Goal: Task Accomplishment & Management: Complete application form

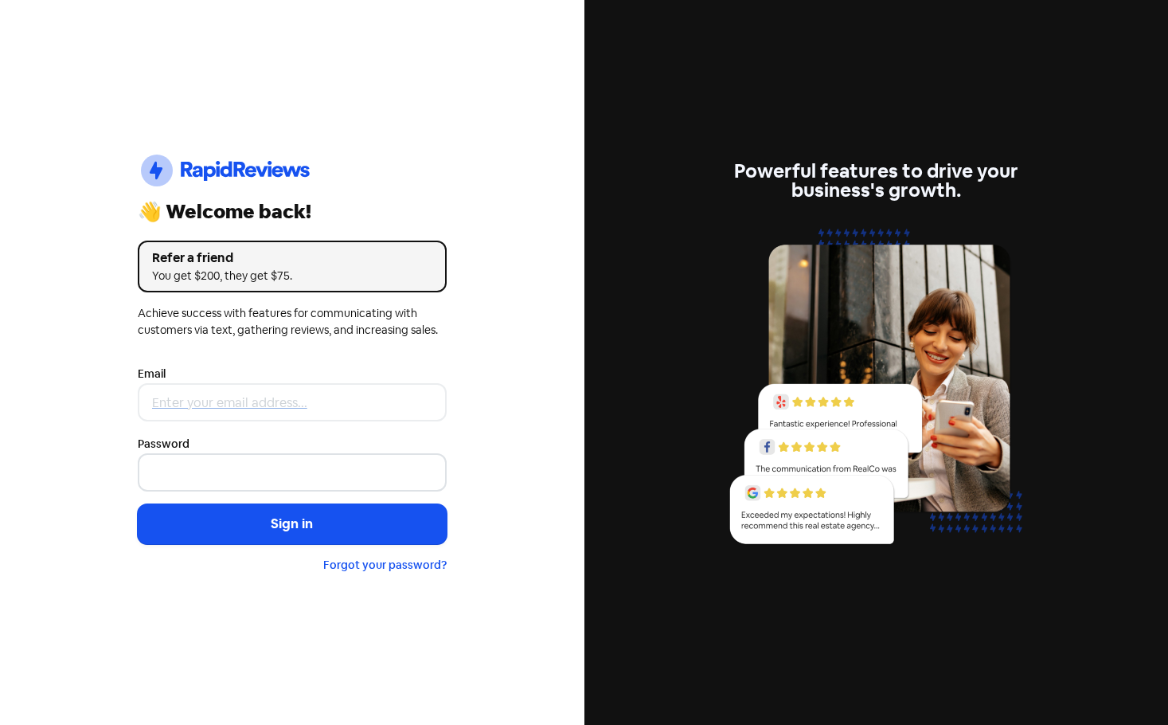
type input "[PERSON_NAME][EMAIL_ADDRESS][DOMAIN_NAME]"
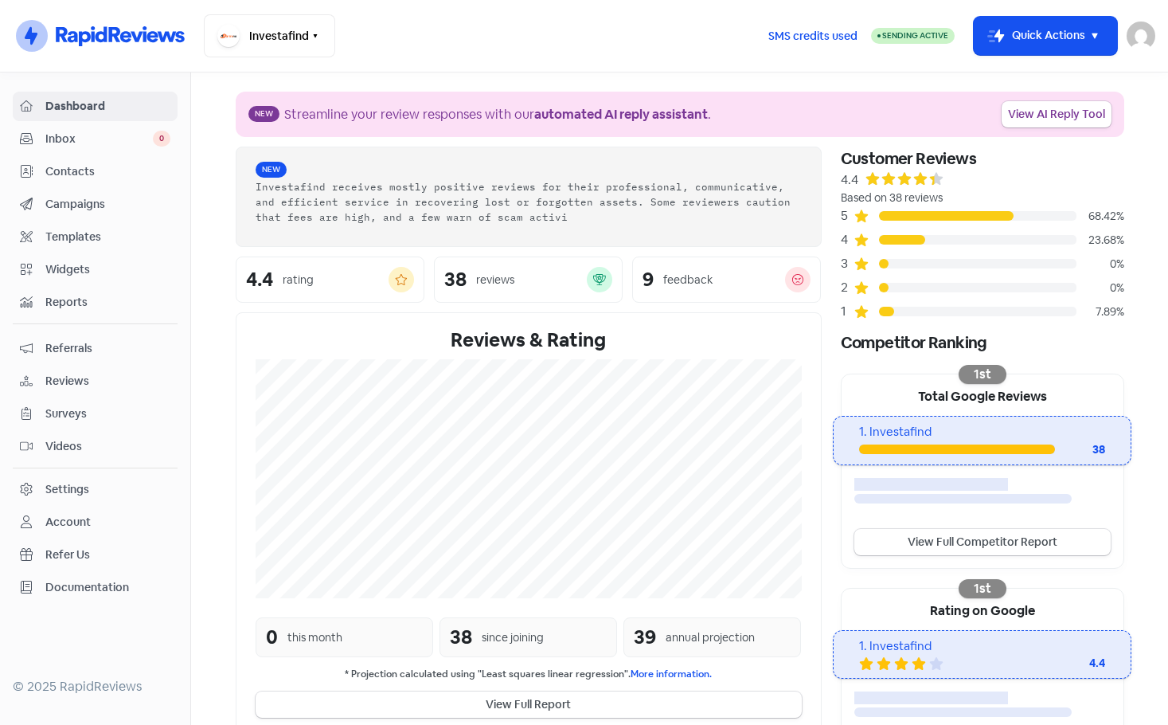
click at [92, 172] on span "Contacts" at bounding box center [107, 171] width 125 height 17
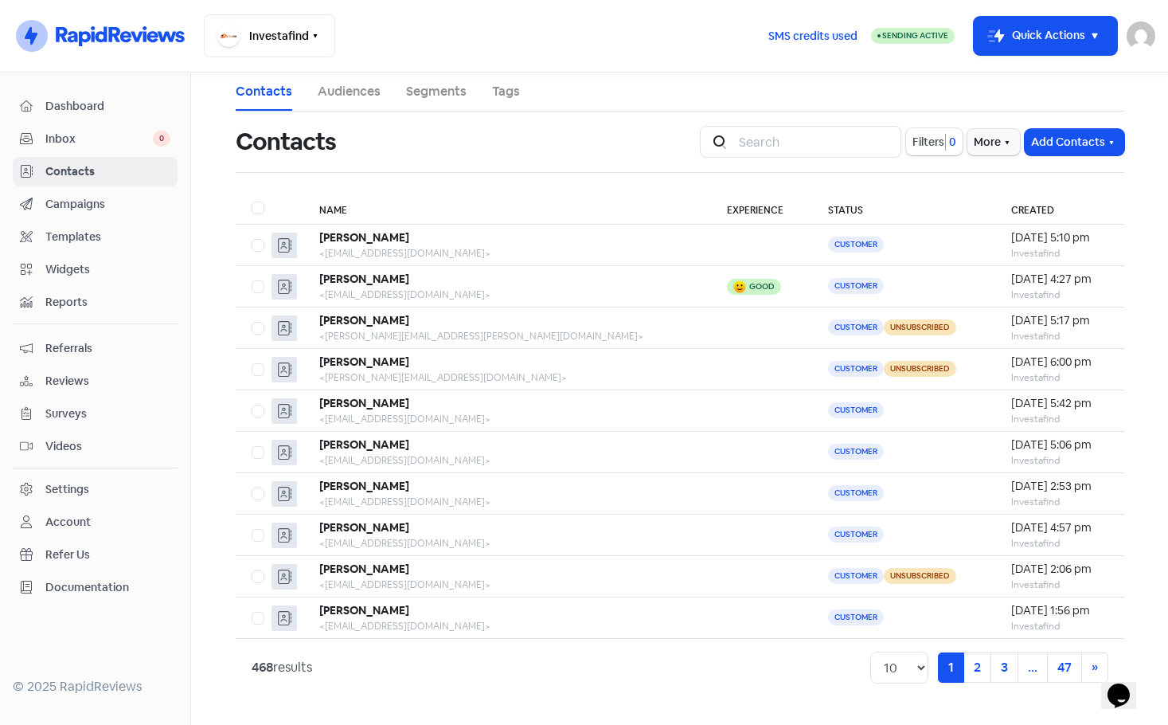
click at [136, 137] on span "Inbox" at bounding box center [98, 139] width 107 height 17
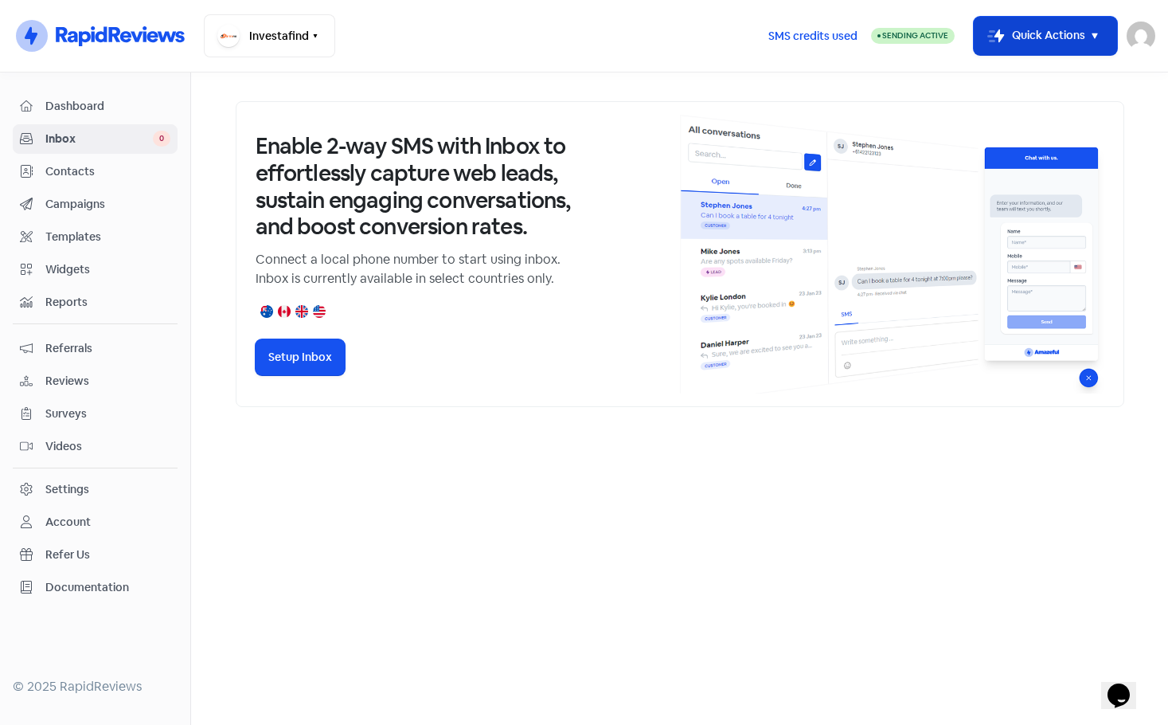
click at [1067, 33] on button "Icon For Thunder-move Quick Actions" at bounding box center [1045, 36] width 143 height 38
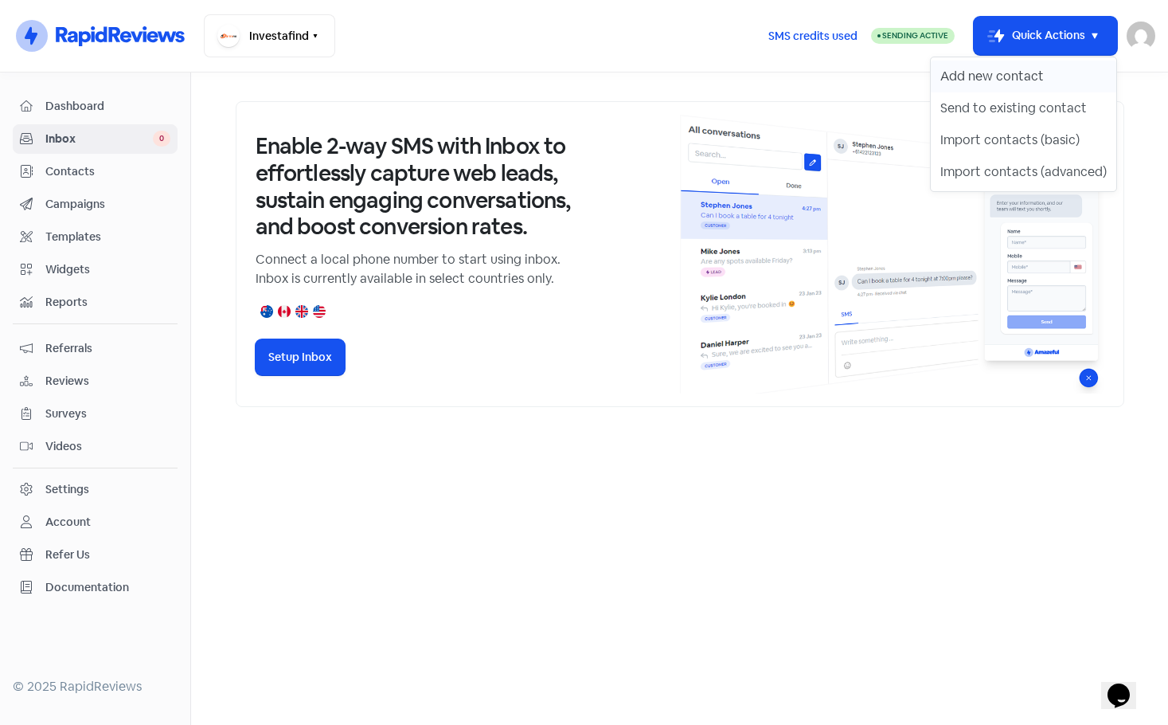
click at [1032, 83] on button "Add new contact" at bounding box center [1024, 77] width 186 height 32
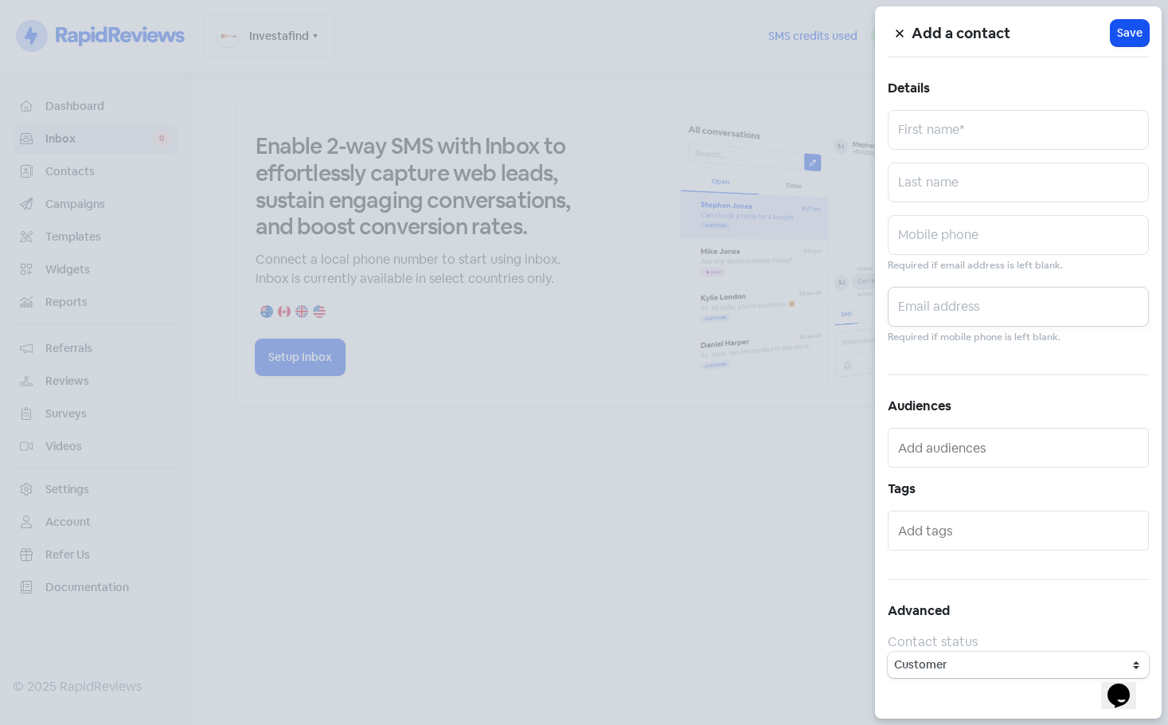
click at [920, 303] on input "text" at bounding box center [1018, 307] width 261 height 40
paste input "[EMAIL_ADDRESS][DOMAIN_NAME]"
type input "[EMAIL_ADDRESS][DOMAIN_NAME]"
click at [931, 132] on input "text" at bounding box center [1018, 130] width 261 height 40
paste input "[PERSON_NAME]"
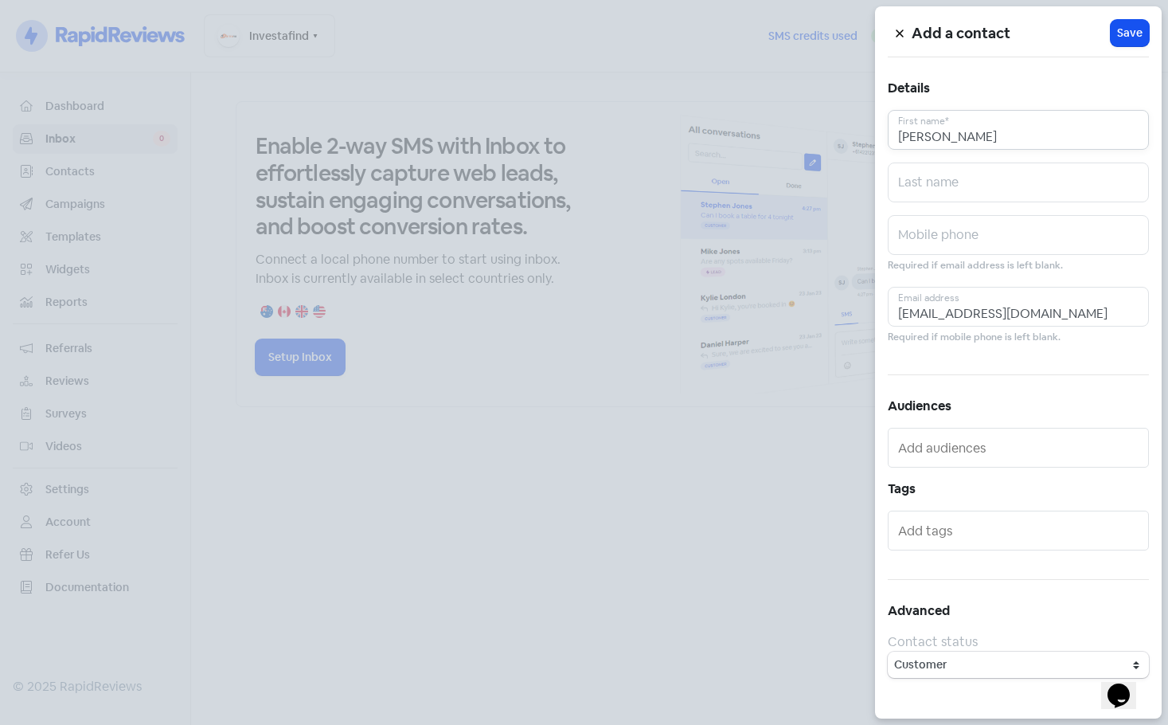
type input "[PERSON_NAME]"
click at [939, 179] on input "text" at bounding box center [1018, 182] width 261 height 40
paste input "[PERSON_NAME]"
type input "[PERSON_NAME]"
click at [1134, 37] on span "Save" at bounding box center [1129, 33] width 25 height 17
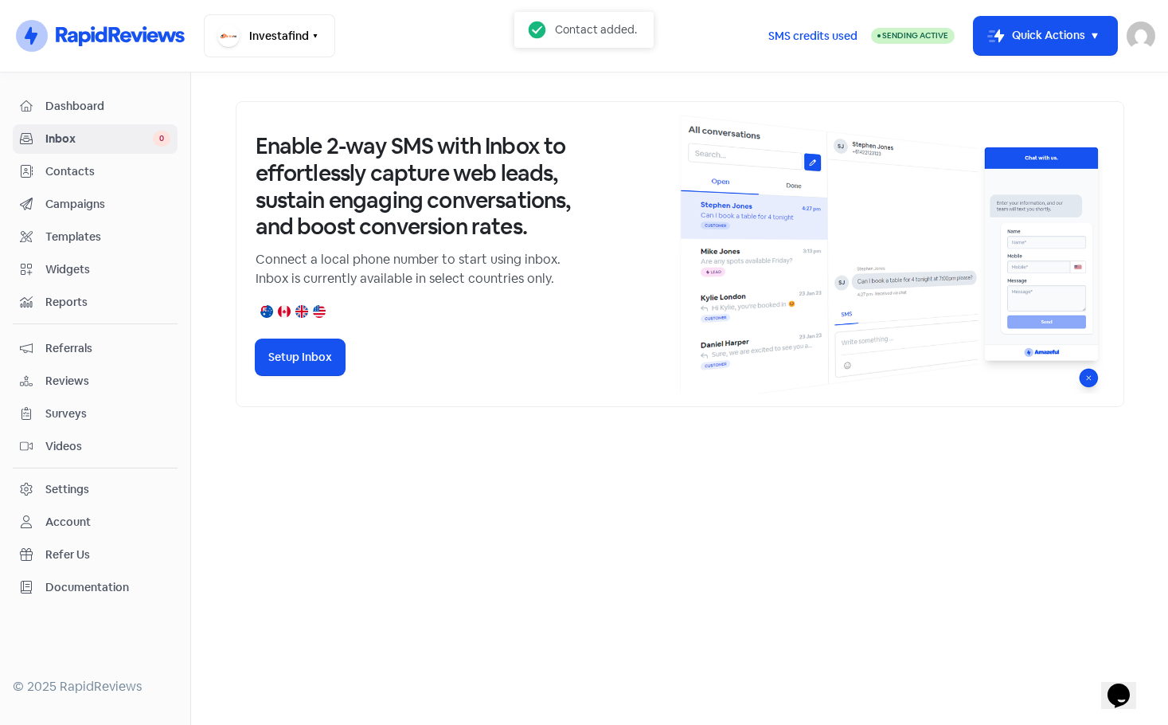
click at [106, 171] on span "Contacts" at bounding box center [107, 171] width 125 height 17
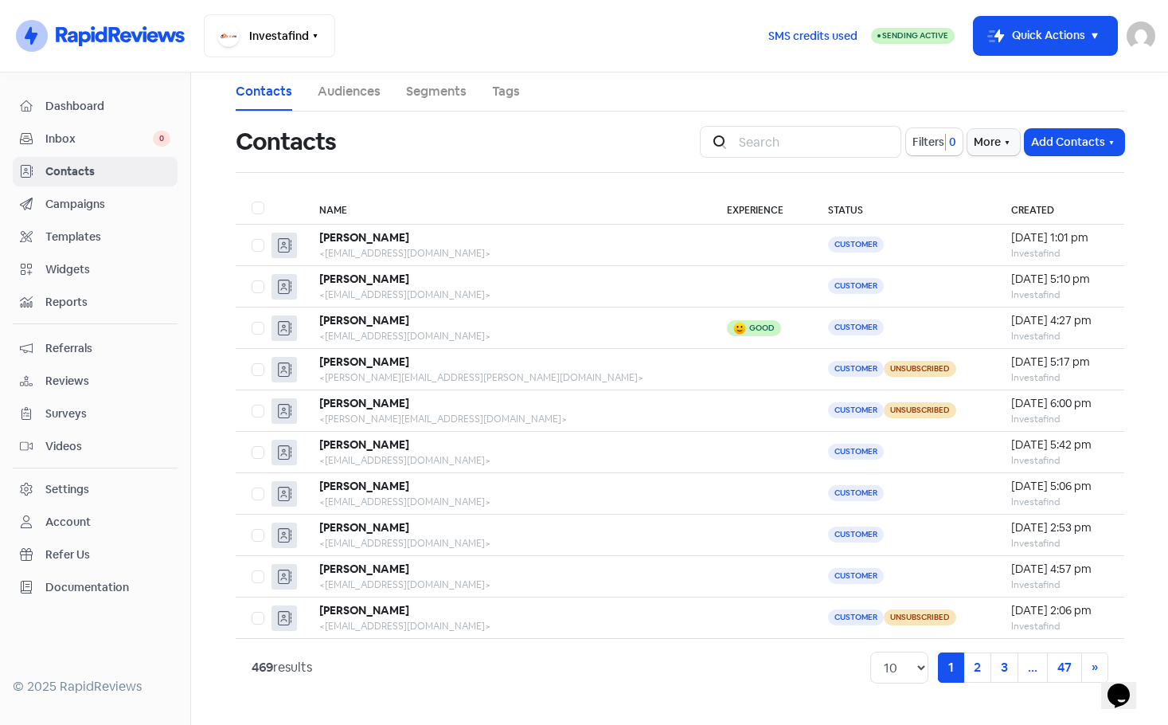
click at [1136, 38] on img at bounding box center [1141, 35] width 29 height 29
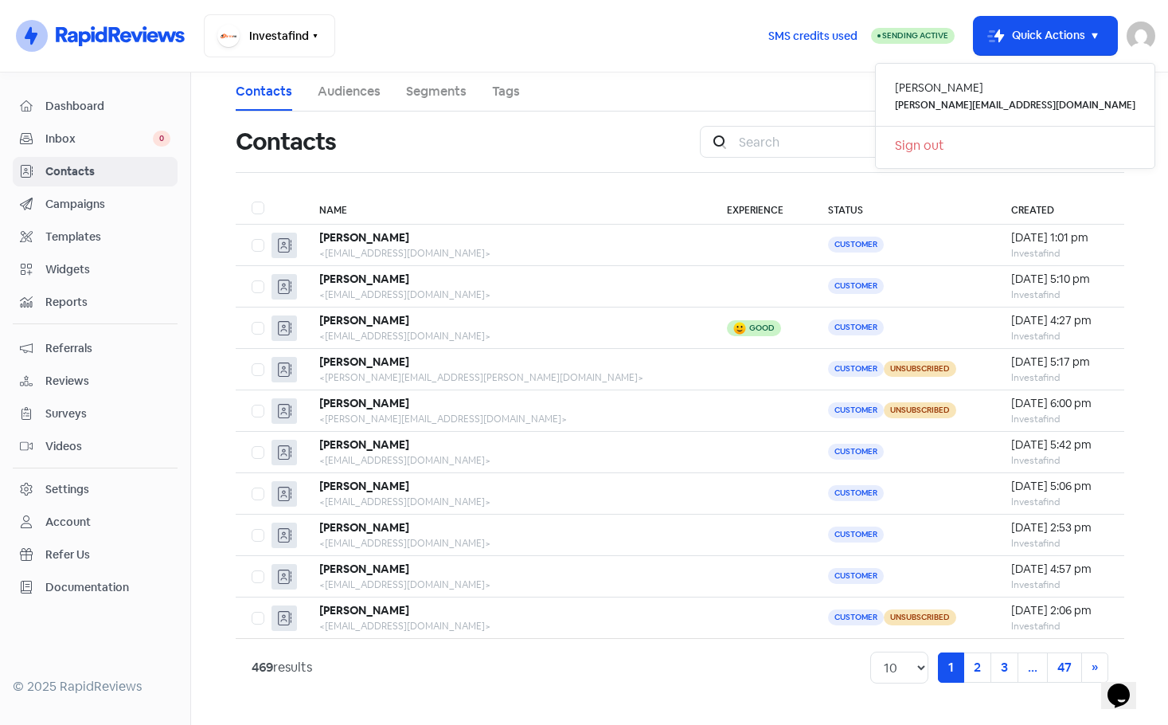
click at [1101, 144] on link "Sign out" at bounding box center [1015, 145] width 279 height 25
